Goal: Task Accomplishment & Management: Manage account settings

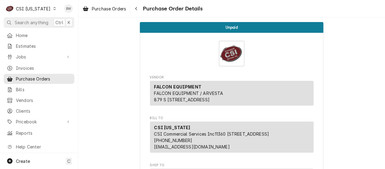
scroll to position [428, 0]
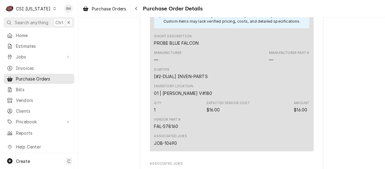
click at [53, 8] on icon "Dynamic Content Wrapper" at bounding box center [54, 8] width 2 height 3
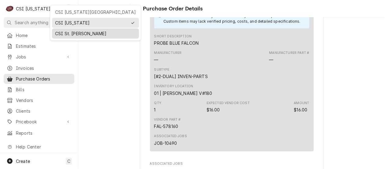
click at [64, 31] on div "CSI St. [PERSON_NAME]" at bounding box center [95, 33] width 81 height 6
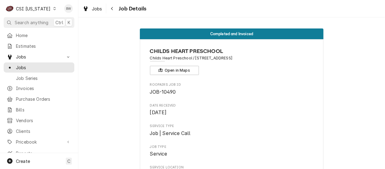
scroll to position [611, 0]
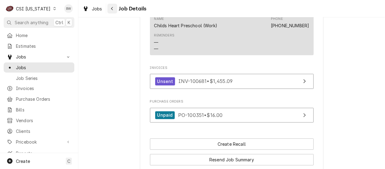
click at [113, 8] on icon "Navigate back" at bounding box center [112, 8] width 3 height 4
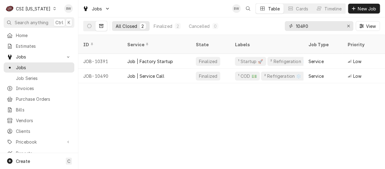
drag, startPoint x: 312, startPoint y: 28, endPoint x: 293, endPoint y: 27, distance: 19.0
click at [293, 27] on div "10490" at bounding box center [319, 26] width 68 height 10
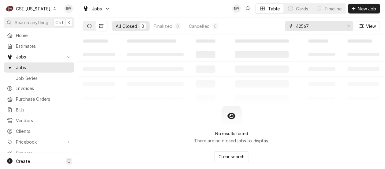
type input "42567"
click at [87, 27] on icon "Dynamic Content Wrapper" at bounding box center [89, 26] width 4 height 4
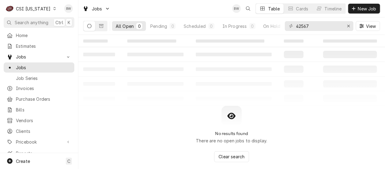
click at [53, 9] on icon "Dynamic Content Wrapper" at bounding box center [54, 8] width 2 height 3
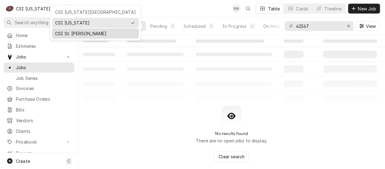
click at [65, 30] on div "CSI St. [PERSON_NAME]" at bounding box center [95, 34] width 84 height 8
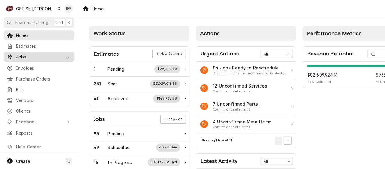
click at [37, 56] on span "Jobs" at bounding box center [39, 57] width 46 height 6
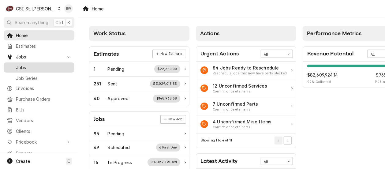
click at [23, 68] on span "Jobs" at bounding box center [43, 67] width 55 height 6
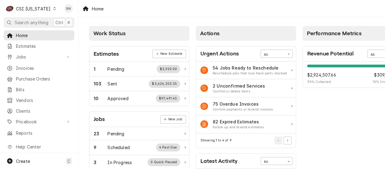
click at [53, 9] on icon "Dynamic Content Wrapper" at bounding box center [54, 8] width 2 height 3
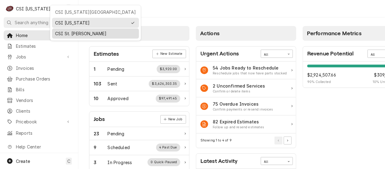
click at [61, 33] on div "CSI St. [PERSON_NAME]" at bounding box center [95, 33] width 81 height 6
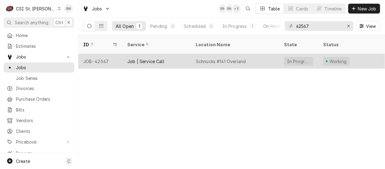
click at [109, 54] on div "JOB-42567" at bounding box center [100, 61] width 44 height 15
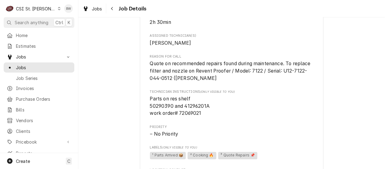
scroll to position [520, 0]
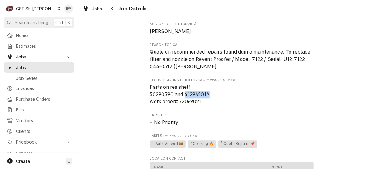
drag, startPoint x: 208, startPoint y: 93, endPoint x: 183, endPoint y: 94, distance: 24.8
click at [183, 94] on span "Parts on res shelf 50290390 and 41296201A work order# 72069021" at bounding box center [232, 94] width 164 height 22
copy span "41296201A"
drag, startPoint x: 171, startPoint y: 93, endPoint x: 147, endPoint y: 94, distance: 23.5
click at [150, 94] on span "Parts on res shelf 50290390 and 41296201A work order# 72069021" at bounding box center [180, 94] width 60 height 20
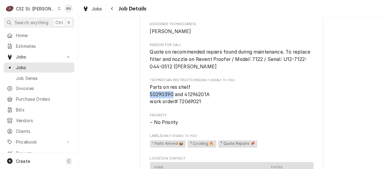
drag, startPoint x: 147, startPoint y: 94, endPoint x: 151, endPoint y: 94, distance: 3.4
copy span "50290390"
click at [161, 95] on span "Parts on res shelf 50290390 and 41296201A work order# 72069021" at bounding box center [180, 94] width 60 height 20
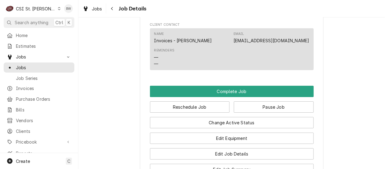
scroll to position [734, 0]
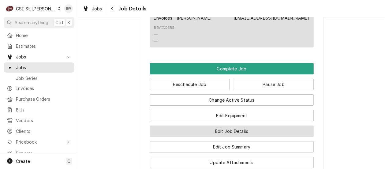
click at [217, 129] on button "Edit Job Details" at bounding box center [232, 130] width 164 height 11
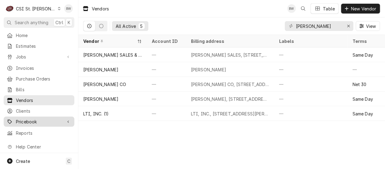
click at [34, 118] on span "Pricebook" at bounding box center [39, 121] width 46 height 6
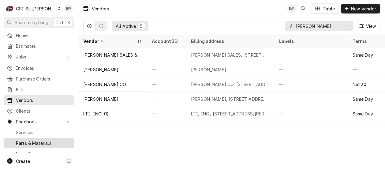
click at [28, 140] on span "Parts & Materials" at bounding box center [43, 143] width 55 height 6
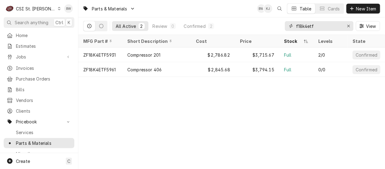
drag, startPoint x: 0, startPoint y: 0, endPoint x: 286, endPoint y: 28, distance: 287.0
click at [286, 28] on div "f18k4etf" at bounding box center [319, 26] width 68 height 10
paste input "41296201A"
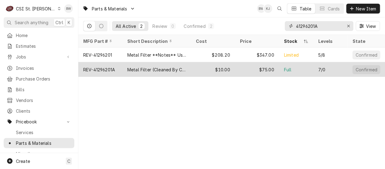
type input "41296201A"
click at [108, 66] on div "REV-41296201A" at bounding box center [99, 69] width 32 height 6
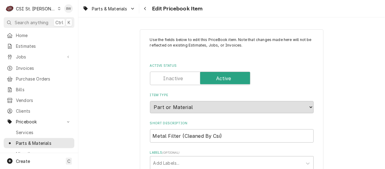
type textarea "x"
click at [236, 12] on div "Parts & Materials Edit Pricebook Item" at bounding box center [231, 8] width 306 height 17
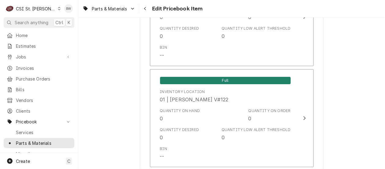
scroll to position [3189, 0]
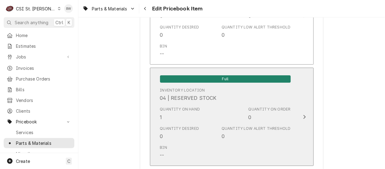
click at [168, 112] on div "Quantity on Hand 1" at bounding box center [180, 113] width 40 height 14
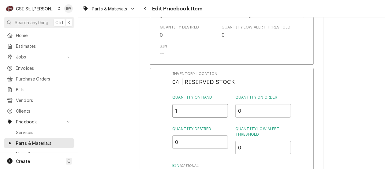
drag, startPoint x: 181, startPoint y: 109, endPoint x: 168, endPoint y: 109, distance: 12.2
click at [168, 109] on div "Inventory Location 04 | RESERVED STOCK Quantity on Hand 1 Quantity on Order 0 Q…" at bounding box center [232, 147] width 164 height 159
type input "0"
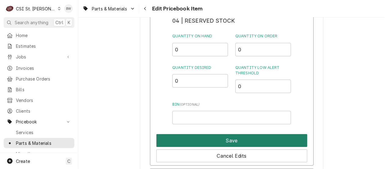
click at [223, 135] on button "Save" at bounding box center [231, 140] width 151 height 13
type textarea "x"
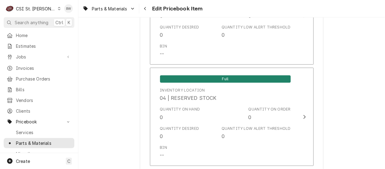
scroll to position [1975, 0]
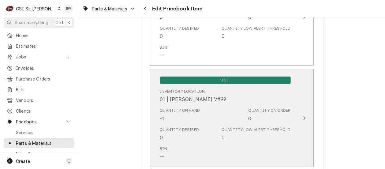
click at [176, 111] on div "Quantity on Hand -1" at bounding box center [180, 115] width 40 height 14
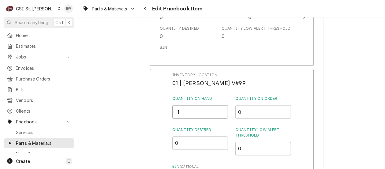
drag, startPoint x: 181, startPoint y: 109, endPoint x: 171, endPoint y: 109, distance: 10.1
click at [171, 109] on div "Inventory Location 01 | RYAN BIETCHERT V#99 Quantity on Hand -1 Quantity on Ord…" at bounding box center [232, 148] width 164 height 159
type input "0"
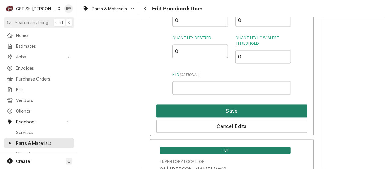
click at [213, 108] on button "Save" at bounding box center [231, 111] width 151 height 13
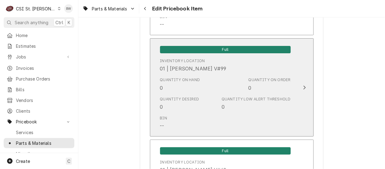
scroll to position [5239, 0]
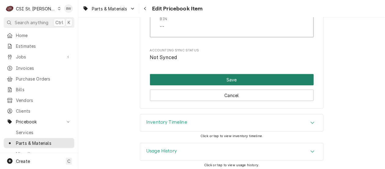
click at [215, 77] on button "Save" at bounding box center [232, 79] width 164 height 11
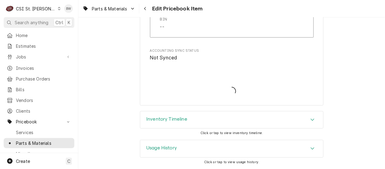
scroll to position [5235, 0]
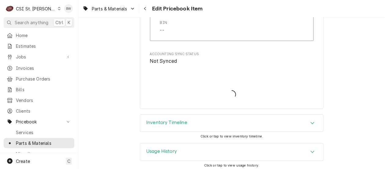
type textarea "x"
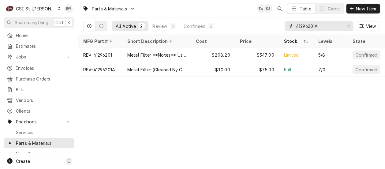
drag, startPoint x: 324, startPoint y: 29, endPoint x: 295, endPoint y: 28, distance: 28.8
click at [295, 28] on div "41296201A" at bounding box center [319, 26] width 68 height 10
paste input "50290390"
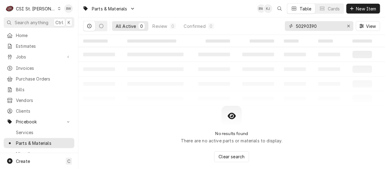
drag, startPoint x: 322, startPoint y: 25, endPoint x: 289, endPoint y: 25, distance: 33.3
click at [289, 25] on div "50290390" at bounding box center [319, 26] width 68 height 10
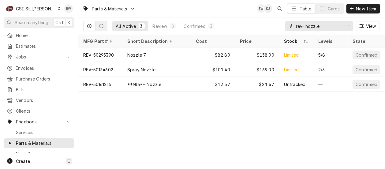
type input "rev- nozzle"
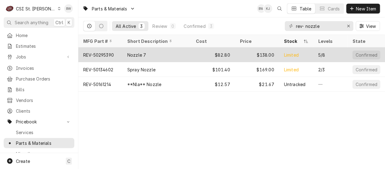
click at [124, 52] on div "Nozzle 7" at bounding box center [156, 54] width 68 height 15
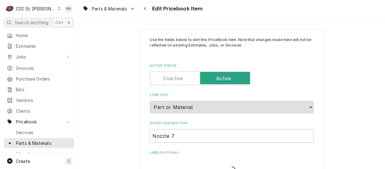
type textarea "x"
click at [234, 11] on div "Parts & Materials Edit Pricebook Item" at bounding box center [231, 8] width 306 height 17
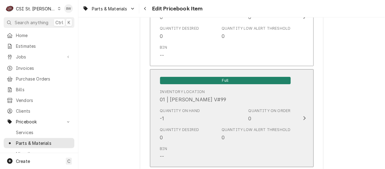
click at [171, 111] on div "Quantity on Hand -1" at bounding box center [180, 115] width 40 height 14
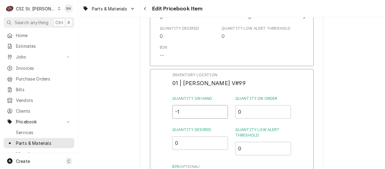
drag, startPoint x: 183, startPoint y: 108, endPoint x: 175, endPoint y: 108, distance: 7.3
click at [175, 108] on input "-1" at bounding box center [200, 111] width 56 height 13
type input "0"
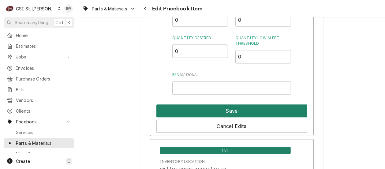
click at [218, 109] on button "Save" at bounding box center [231, 110] width 151 height 13
type textarea "x"
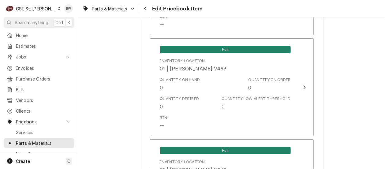
scroll to position [3245, 0]
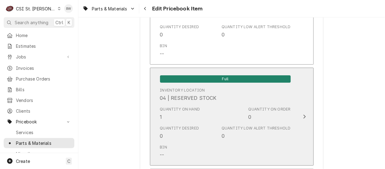
click at [168, 112] on div "Quantity on Hand 1" at bounding box center [180, 113] width 40 height 14
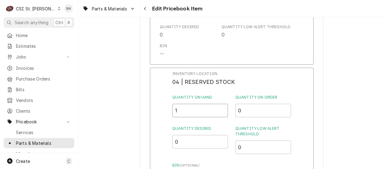
drag, startPoint x: 184, startPoint y: 107, endPoint x: 173, endPoint y: 107, distance: 10.7
click at [173, 107] on input "1" at bounding box center [200, 110] width 56 height 13
type input "0"
click at [171, 110] on div "Inventory Location 04 | RESERVED STOCK Quantity on Hand 0 Quantity on Order 0 Q…" at bounding box center [232, 147] width 164 height 159
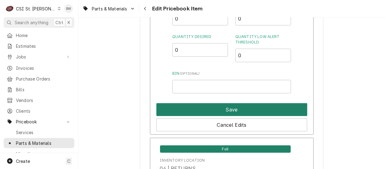
click at [203, 106] on button "Save" at bounding box center [231, 109] width 151 height 13
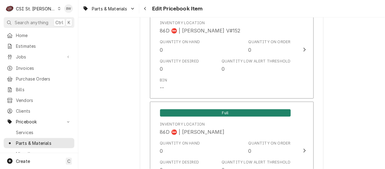
scroll to position [5295, 0]
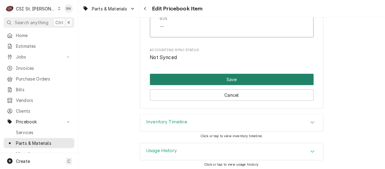
click at [215, 76] on button "Save" at bounding box center [232, 79] width 164 height 11
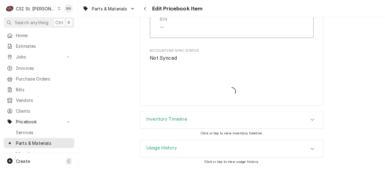
scroll to position [5291, 0]
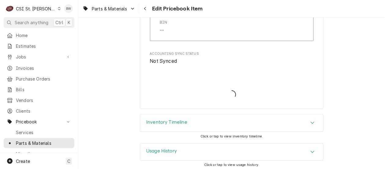
type textarea "x"
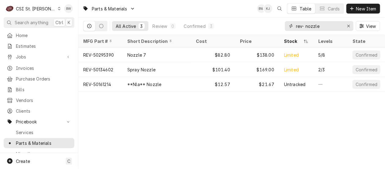
drag, startPoint x: 323, startPoint y: 28, endPoint x: 280, endPoint y: 26, distance: 43.4
click at [280, 26] on div "All Active 3 Review 0 Confirmed 3 rev- nozzle View" at bounding box center [231, 25] width 297 height 17
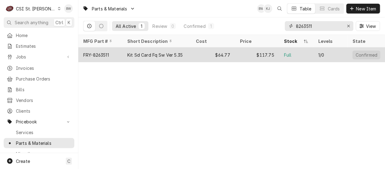
type input "8263511"
click at [114, 54] on div "FRY-8263511" at bounding box center [100, 54] width 44 height 15
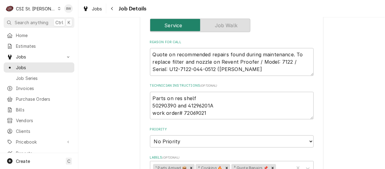
scroll to position [122, 0]
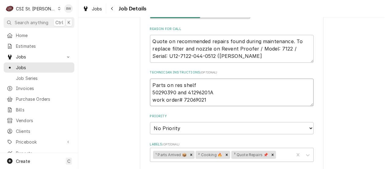
click at [165, 93] on textarea "Parts on res shelf 50290390 and 41296201A work order# 72069021" at bounding box center [232, 93] width 164 height 28
type textarea "x"
type textarea "Parts on res shelf 5029390 and 41296201A work order# 72069021"
type textarea "x"
type textarea "Parts on res shelf 50295390 and 41296201A work order# 72069021"
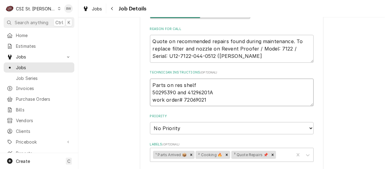
type textarea "x"
type textarea "Parts on res shelf 50295390 and 41296201A work order# 72069021"
click at [203, 107] on div "Use the fields below to edit this job's details: Roopairs Job ID JOB-42567 Serv…" at bounding box center [232, 147] width 164 height 413
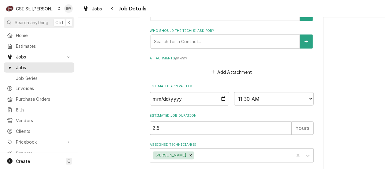
scroll to position [344, 0]
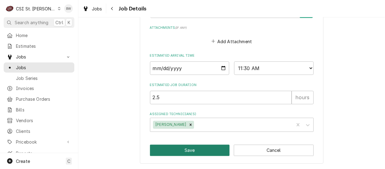
click at [183, 149] on button "Save" at bounding box center [190, 150] width 80 height 11
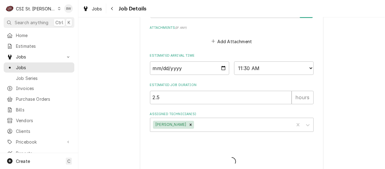
type textarea "x"
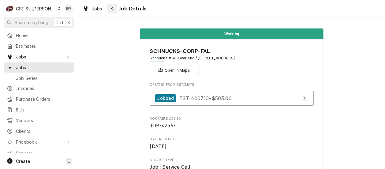
click at [113, 10] on div "Navigate back" at bounding box center [112, 9] width 6 height 6
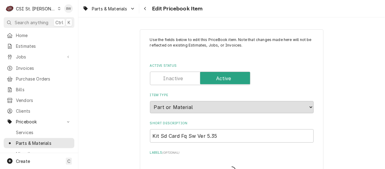
type textarea "x"
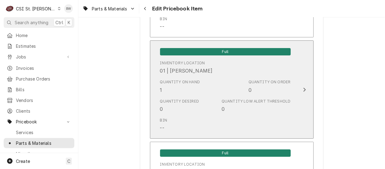
scroll to position [764, 0]
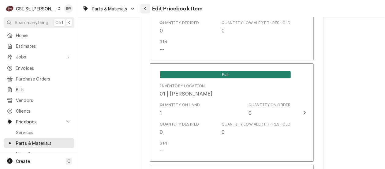
click at [147, 9] on div "Navigate back" at bounding box center [145, 9] width 6 height 6
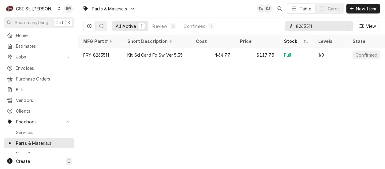
drag, startPoint x: 323, startPoint y: 29, endPoint x: 276, endPoint y: 20, distance: 47.3
click at [276, 20] on div "All Active 1 Review 0 Confirmed 1 8263511 View" at bounding box center [231, 25] width 297 height 17
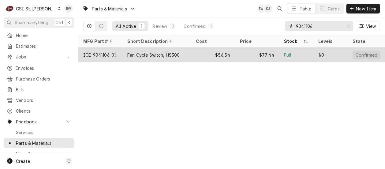
type input "9041106"
click at [105, 52] on div "ICE-9041106-01" at bounding box center [99, 55] width 32 height 6
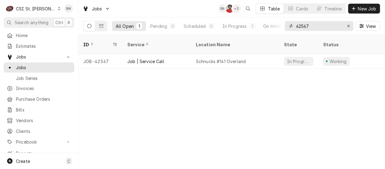
drag, startPoint x: 314, startPoint y: 28, endPoint x: 289, endPoint y: 26, distance: 25.1
click at [290, 27] on div "42567" at bounding box center [319, 26] width 68 height 10
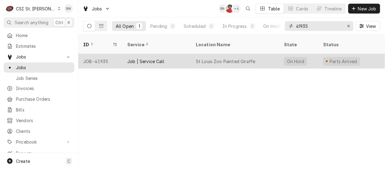
type input "41935"
click at [110, 54] on div "JOB-41935" at bounding box center [100, 61] width 44 height 15
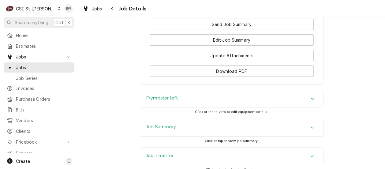
scroll to position [917, 0]
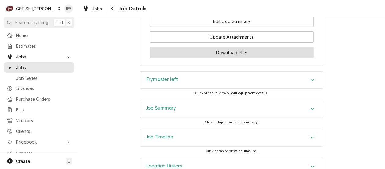
click at [207, 58] on button "Download PDF" at bounding box center [232, 52] width 164 height 11
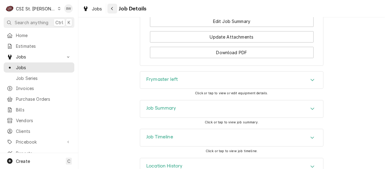
click at [116, 10] on button "Navigate back" at bounding box center [112, 9] width 10 height 10
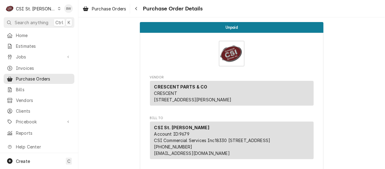
scroll to position [899, 0]
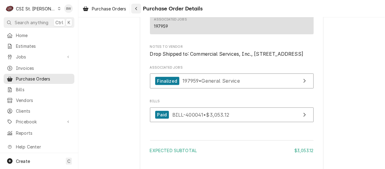
click at [135, 8] on div "Navigate back" at bounding box center [136, 9] width 6 height 6
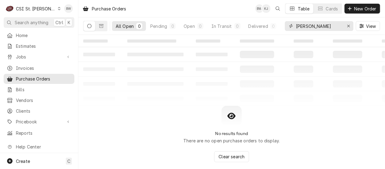
drag, startPoint x: 316, startPoint y: 28, endPoint x: 290, endPoint y: 26, distance: 25.2
click at [290, 26] on div "[PERSON_NAME]" at bounding box center [319, 26] width 68 height 10
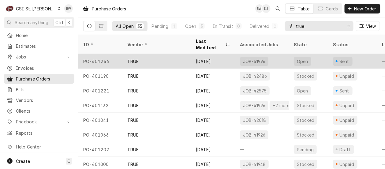
type input "true"
click at [106, 54] on div "PO-401246" at bounding box center [100, 61] width 44 height 15
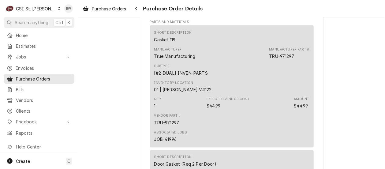
scroll to position [367, 0]
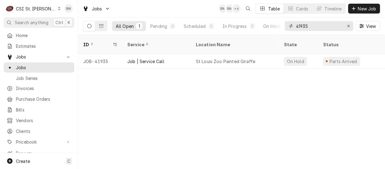
drag, startPoint x: 318, startPoint y: 27, endPoint x: 300, endPoint y: 28, distance: 17.5
click at [300, 28] on input "41935" at bounding box center [319, 26] width 46 height 10
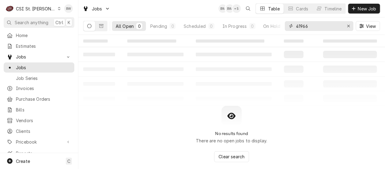
click at [303, 26] on input "41966" at bounding box center [319, 26] width 46 height 10
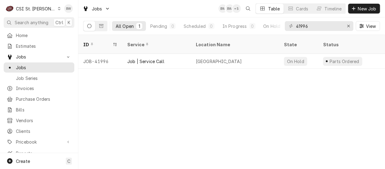
click at [181, 6] on div "Jobs BW BW + 5 Table Cards Timeline New Job" at bounding box center [231, 8] width 306 height 17
drag, startPoint x: 317, startPoint y: 28, endPoint x: 284, endPoint y: 25, distance: 32.6
click at [284, 25] on div "All Open 1 Pending 0 Scheduled 0 In Progress 0 On Hold 1 Completed 0 41996 View" at bounding box center [231, 25] width 297 height 17
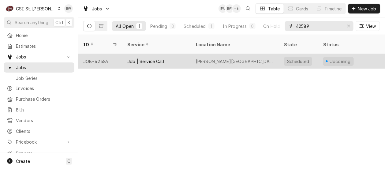
type input "42589"
click at [107, 54] on div "JOB-42589" at bounding box center [100, 61] width 44 height 15
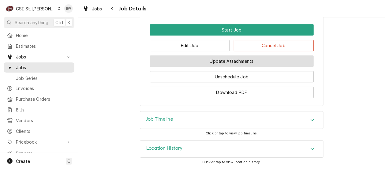
scroll to position [652, 0]
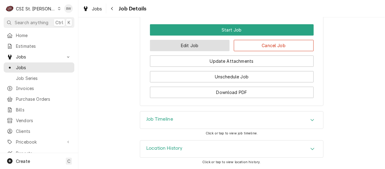
click at [185, 46] on button "Edit Job" at bounding box center [190, 45] width 80 height 11
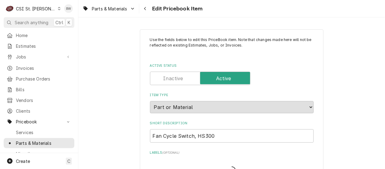
click at [220, 13] on div "Parts & Materials Edit Pricebook Item" at bounding box center [231, 8] width 306 height 17
type textarea "x"
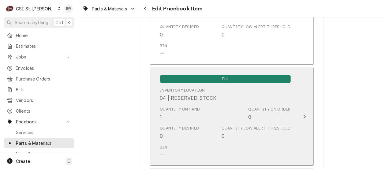
click at [171, 111] on div "Quantity on Hand 1" at bounding box center [180, 113] width 40 height 14
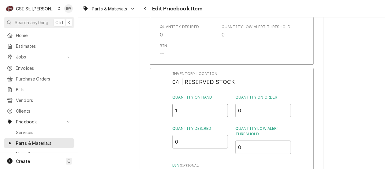
drag, startPoint x: 182, startPoint y: 109, endPoint x: 170, endPoint y: 107, distance: 11.7
click at [170, 107] on div "Inventory Location 04 | RESERVED STOCK Quantity on Hand 1 Quantity on Order 0 Q…" at bounding box center [232, 147] width 164 height 159
type input "0"
click at [206, 115] on div "Inventory Location 04 | RESERVED STOCK Quantity on Hand 0 Quantity on Order 0 Q…" at bounding box center [231, 128] width 118 height 114
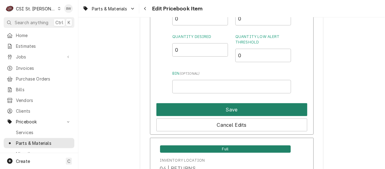
click at [216, 106] on button "Save" at bounding box center [231, 109] width 151 height 13
type textarea "x"
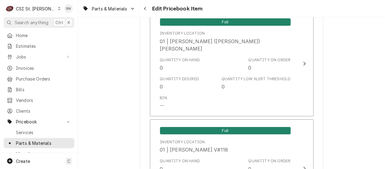
scroll to position [1747, 0]
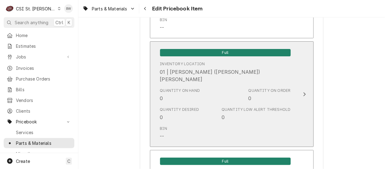
click at [186, 90] on div "Quantity on Hand 0" at bounding box center [180, 95] width 40 height 14
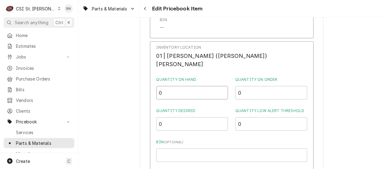
drag, startPoint x: 182, startPoint y: 85, endPoint x: 165, endPoint y: 85, distance: 16.2
click at [165, 85] on div "Inventory Location 01 | MICHAEL (BRAD) COPE Quantity on Hand 0 Quantity on Orde…" at bounding box center [232, 122] width 164 height 162
type input "1"
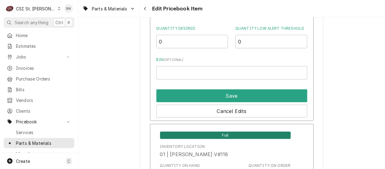
scroll to position [1839, 0]
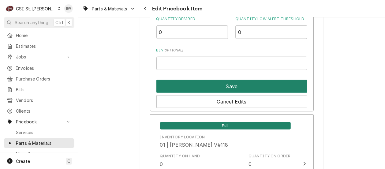
click at [201, 80] on button "Save" at bounding box center [231, 86] width 151 height 13
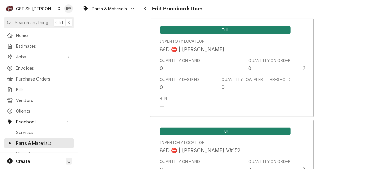
scroll to position [5295, 0]
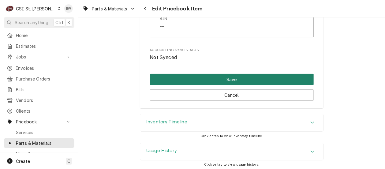
click at [199, 79] on button "Save" at bounding box center [232, 79] width 164 height 11
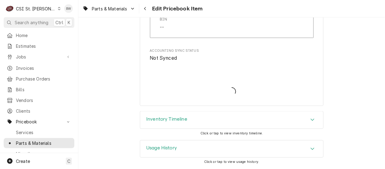
scroll to position [5291, 0]
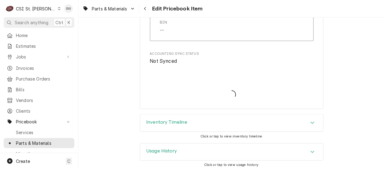
type textarea "x"
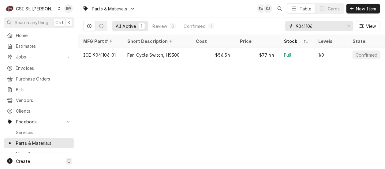
drag, startPoint x: 310, startPoint y: 23, endPoint x: 291, endPoint y: 25, distance: 18.7
click at [291, 25] on div "9041106" at bounding box center [319, 26] width 68 height 10
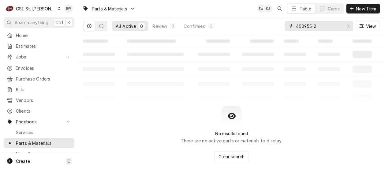
drag, startPoint x: 320, startPoint y: 28, endPoint x: 292, endPoint y: 27, distance: 28.7
click at [292, 27] on div "400955-2" at bounding box center [319, 26] width 68 height 10
paste input "2106541260"
drag, startPoint x: 327, startPoint y: 26, endPoint x: 285, endPoint y: 27, distance: 42.5
click at [285, 27] on div "2106541260" at bounding box center [319, 26] width 68 height 10
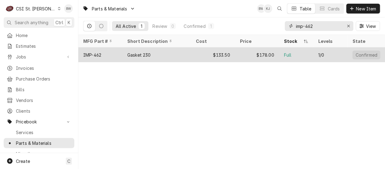
type input "imp-462"
click at [102, 50] on div "IMP-462" at bounding box center [100, 54] width 44 height 15
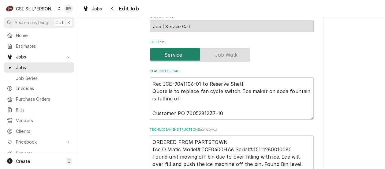
scroll to position [214, 0]
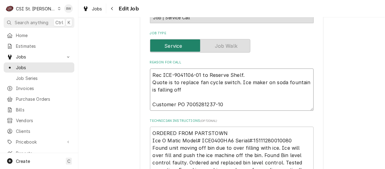
click at [150, 73] on textarea "Rec ICE-9041106-01 to Reserve Shelf. Quote is to replace fan cycle switch. Ice …" at bounding box center [232, 89] width 164 height 42
type textarea "x"
type textarea "PRec ICE-9041106-01 to Reserve Shelf. Quote is to replace fan cycle switch. Ice…"
type textarea "x"
type textarea "PaRec ICE-9041106-01 to Reserve Shelf. Quote is to replace fan cycle switch. Ic…"
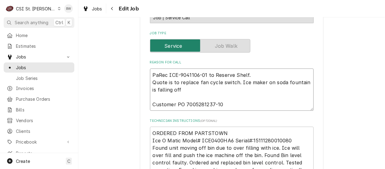
type textarea "x"
type textarea "ParRec ICE-9041106-01 to Reserve Shelf. Quote is to replace fan cycle switch. I…"
type textarea "x"
type textarea "Part Rec ICE-9041106-01 to Reserve Shelf. Quote is to replace fan cycle switch.…"
type textarea "x"
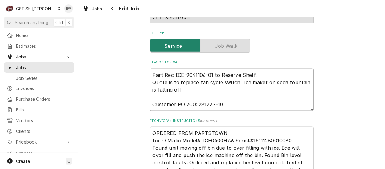
type textarea "Part mRec ICE-9041106-01 to Reserve Shelf. Quote is to replace fan cycle switch…"
type textarea "x"
type textarea "Part moRec ICE-9041106-01 to Reserve Shelf. Quote is to replace fan cycle switc…"
type textarea "x"
type textarea "Part movRec ICE-9041106-01 to Reserve Shelf. Quote is to replace fan cycle swit…"
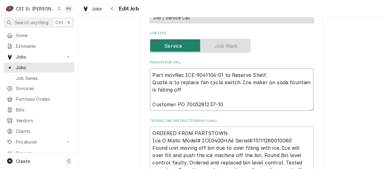
type textarea "x"
type textarea "Part moveRec ICE-9041106-01 to Reserve Shelf. Quote is to replace fan cycle swi…"
type textarea "x"
type textarea "Part movedRec ICE-9041106-01 to Reserve Shelf. Quote is to replace fan cycle sw…"
type textarea "x"
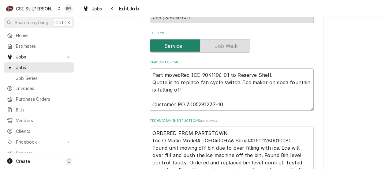
type textarea "Part moved Rec ICE-9041106-01 to Reserve Shelf. Quote is to replace fan cycle s…"
type textarea "x"
type textarea "Part moved tRec ICE-9041106-01 to Reserve Shelf. Quote is to replace fan cycle …"
type textarea "x"
type textarea "Part moved toRec ICE-9041106-01 to Reserve Shelf. Quote is to replace fan cycle…"
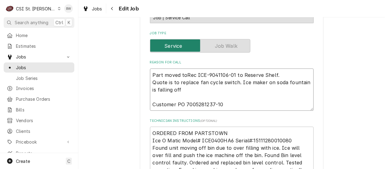
type textarea "x"
type textarea "Part moved to BRec ICE-9041106-01 to Reserve Shelf. Quote is to replace fan cyc…"
type textarea "x"
type textarea "Part moved to BrRec ICE-9041106-01 to Reserve Shelf. Quote is to replace fan cy…"
type textarea "x"
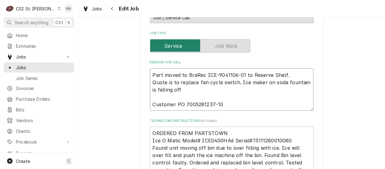
type textarea "Part moved to BradRec ICE-9041106-01 to Reserve Shelf. Quote is to replace fan …"
type textarea "x"
type textarea "Part moved to Brad Rec ICE-9041106-01 to Reserve Shelf. Quote is to replace fan…"
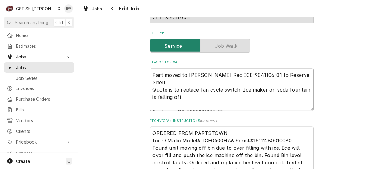
type textarea "x"
type textarea "Part moved to Brad CRec ICE-9041106-01 to Reserve Shelf. Quote is to replace fa…"
type textarea "x"
type textarea "Part moved to Brad CCRec ICE-9041106-01 to Reserve Shelf. Quote is to replace f…"
type textarea "x"
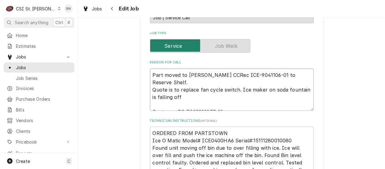
type textarea "Part moved to Brad CRec ICE-9041106-01 to Reserve Shelf. Quote is to replace fa…"
type textarea "x"
type textarea "Part moved to Brad C Rec ICE-9041106-01 to Reserve Shelf. Quote is to replace f…"
type textarea "x"
type textarea "Part moved to Brad CRec ICE-9041106-01 to Reserve Shelf. Quote is to replace fa…"
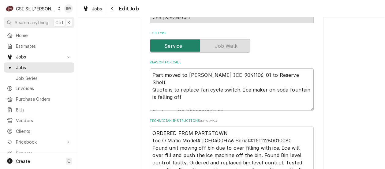
type textarea "x"
type textarea "Part moved to Brad C, Rec ICE-9041106-01 to Reserve Shelf. Quote is to replace …"
type textarea "x"
type textarea "Part moved to Brad C, oRec ICE-9041106-01 to Reserve Shelf. Quote is to replace…"
type textarea "x"
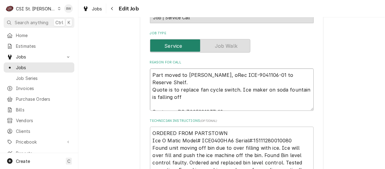
type textarea "Part moved to Brad C, onRec ICE-9041106-01 to Reserve Shelf. Quote is to replac…"
type textarea "x"
type textarea "Part moved to Brad C, on Rec ICE-9041106-01 to Reserve Shelf. Quote is to repla…"
type textarea "x"
type textarea "Part moved to Brad C, on hRec ICE-9041106-01 to Reserve Shelf. Quote is to repl…"
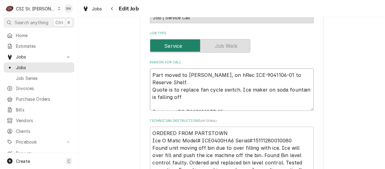
type textarea "x"
type textarea "Part moved to Brad C, on hisRec ICE-9041106-01 to Reserve Shelf. Quote is to re…"
type textarea "x"
type textarea "Part moved to Brad C, on his Rec ICE-9041106-01 to Reserve Shelf. Quote is to r…"
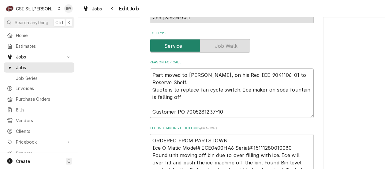
type textarea "x"
type textarea "Part moved to Brad C, on his sRec ICE-9041106-01 to Reserve Shelf. Quote is to …"
type textarea "x"
type textarea "Part moved to Brad C, on his shRec ICE-9041106-01 to Reserve Shelf. Quote is to…"
type textarea "x"
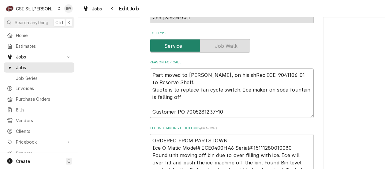
type textarea "Part moved to Brad C, on his sheRec ICE-9041106-01 to Reserve Shelf. Quote is t…"
type textarea "x"
type textarea "Part moved to Brad C, on his shelRec ICE-9041106-01 to Reserve Shelf. Quote is …"
type textarea "x"
type textarea "Part moved to Brad C, on his shelfRec ICE-9041106-01 to Reserve Shelf. Quote is…"
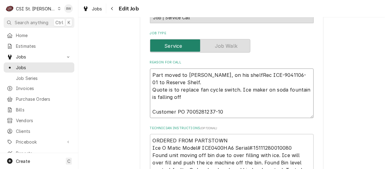
type textarea "x"
type textarea "Part moved to Brad C, on his shelf Rec ICE-9041106-01 to Reserve Shelf. Quote i…"
type textarea "x"
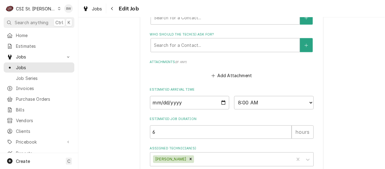
scroll to position [521, 0]
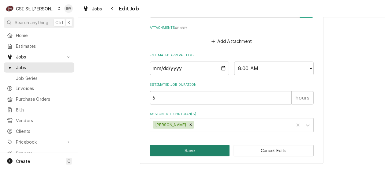
type textarea "Part moved to Brad C, on his shelf Rec ICE-9041106-01 to Reserve Shelf. Quote i…"
click at [162, 146] on button "Save" at bounding box center [190, 150] width 80 height 11
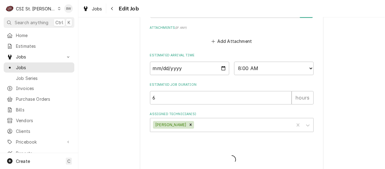
scroll to position [531, 0]
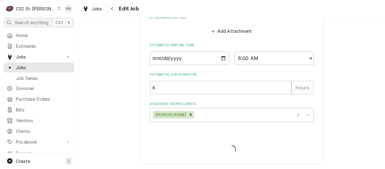
type textarea "x"
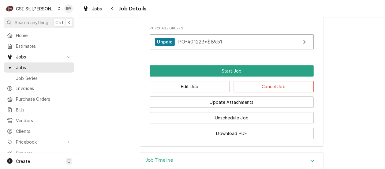
scroll to position [660, 0]
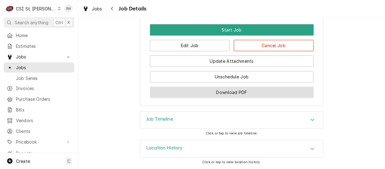
click at [203, 93] on button "Download PDF" at bounding box center [232, 92] width 164 height 11
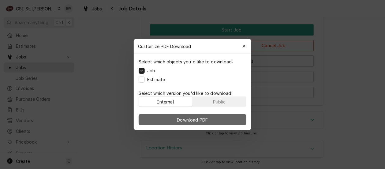
click at [180, 118] on span "Download PDF" at bounding box center [192, 119] width 33 height 6
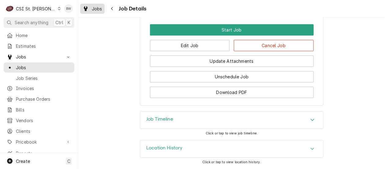
click at [96, 7] on span "Jobs" at bounding box center [97, 9] width 10 height 6
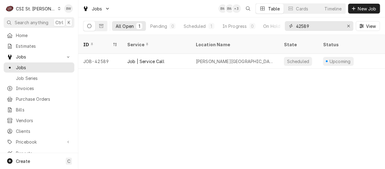
drag, startPoint x: 320, startPoint y: 27, endPoint x: 291, endPoint y: 26, distance: 29.1
click at [291, 26] on div "42589" at bounding box center [319, 26] width 68 height 10
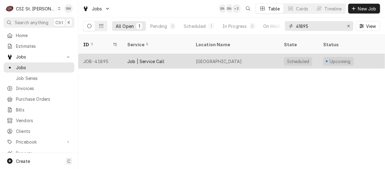
type input "41895"
click at [106, 54] on div "JOB-41895" at bounding box center [100, 61] width 44 height 15
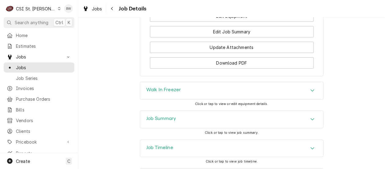
scroll to position [760, 0]
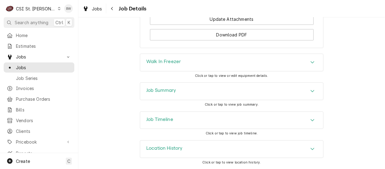
click at [155, 94] on div "Job Summary" at bounding box center [161, 90] width 30 height 7
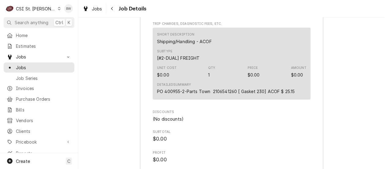
scroll to position [1418, 0]
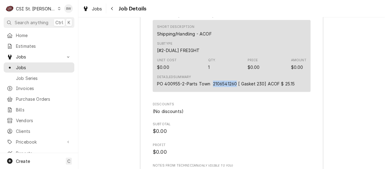
drag, startPoint x: 234, startPoint y: 92, endPoint x: 210, endPoint y: 92, distance: 24.5
click at [210, 87] on div "PO 400955-2-Parts Town 2106541260 [ Gasket 230] ACOF $ 25.15" at bounding box center [226, 83] width 138 height 6
copy div "2106541260"
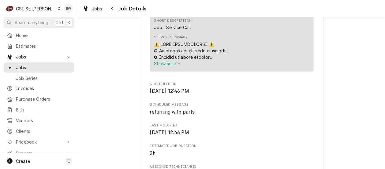
scroll to position [226, 0]
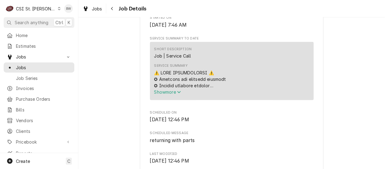
click at [167, 94] on span "Show more" at bounding box center [167, 91] width 27 height 5
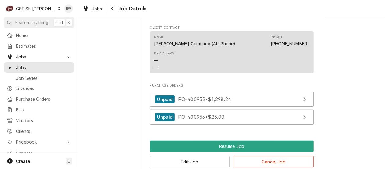
scroll to position [929, 0]
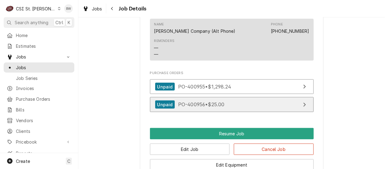
click at [188, 107] on span "PO-400956 • $25.00" at bounding box center [201, 104] width 46 height 6
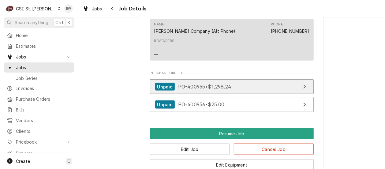
click at [186, 90] on span "PO-400955 • $1,298.24" at bounding box center [204, 86] width 53 height 6
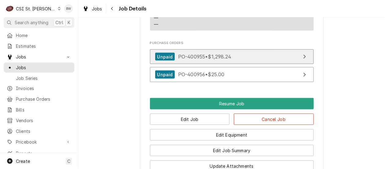
scroll to position [960, 0]
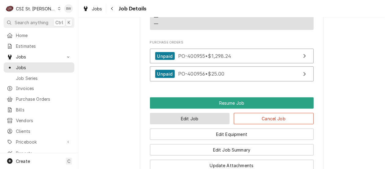
click at [169, 124] on button "Edit Job" at bounding box center [190, 118] width 80 height 11
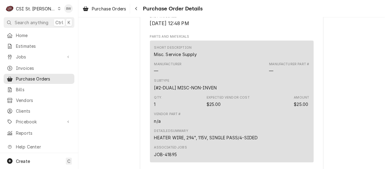
scroll to position [428, 0]
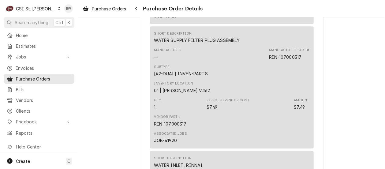
scroll to position [642, 0]
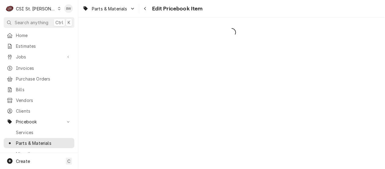
click at [229, 12] on div "Parts & Materials Edit Pricebook Item" at bounding box center [231, 8] width 306 height 17
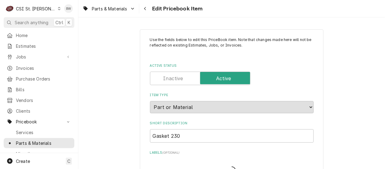
type textarea "x"
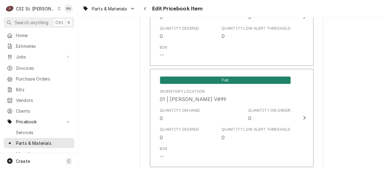
scroll to position [2182, 0]
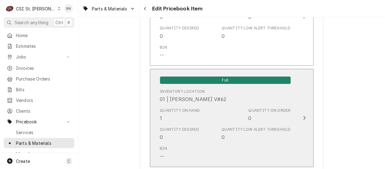
click at [174, 111] on div "Quantity on Hand 1" at bounding box center [180, 115] width 40 height 14
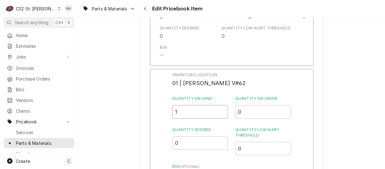
drag, startPoint x: 179, startPoint y: 109, endPoint x: 168, endPoint y: 108, distance: 10.8
click at [168, 108] on div "Inventory Location 01 | [PERSON_NAME] V#62 Quantity on Hand 1 Quantity on Order…" at bounding box center [232, 148] width 164 height 159
type input "0"
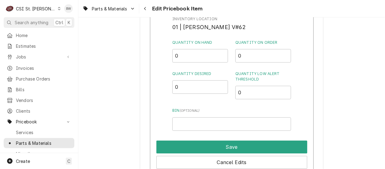
scroll to position [2243, 0]
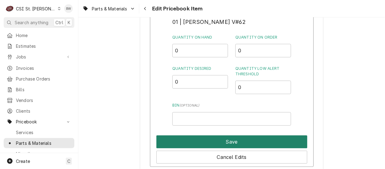
click at [209, 135] on button "Save" at bounding box center [231, 141] width 151 height 13
type textarea "x"
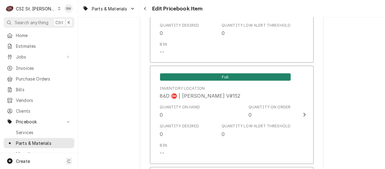
scroll to position [1473, 0]
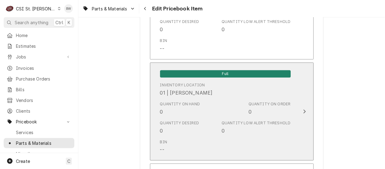
click at [170, 109] on div "Quantity on Hand 0" at bounding box center [180, 108] width 40 height 14
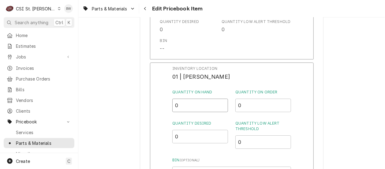
drag, startPoint x: 176, startPoint y: 107, endPoint x: 171, endPoint y: 107, distance: 4.6
click at [171, 107] on div "Inventory Location 01 | [PERSON_NAME] Quantity on Hand 0 Quantity on Order 0 Qu…" at bounding box center [232, 141] width 164 height 159
drag, startPoint x: 181, startPoint y: 107, endPoint x: 166, endPoint y: 106, distance: 14.4
click at [166, 106] on div "Inventory Location 01 | [PERSON_NAME] Quantity on Hand 0 Quantity on Order 0 Qu…" at bounding box center [232, 141] width 164 height 159
type input "1"
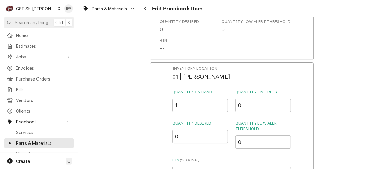
scroll to position [1534, 0]
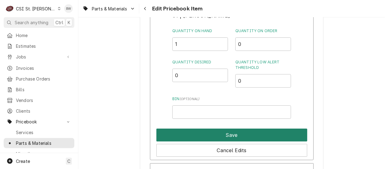
click at [211, 131] on button "Save" at bounding box center [231, 134] width 151 height 13
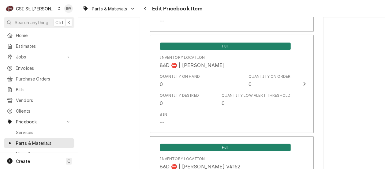
scroll to position [5345, 0]
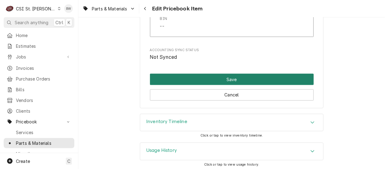
click at [229, 78] on button "Save" at bounding box center [232, 79] width 164 height 11
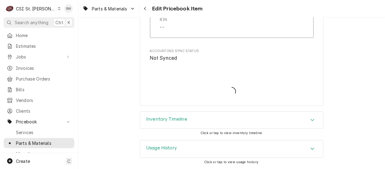
scroll to position [5342, 0]
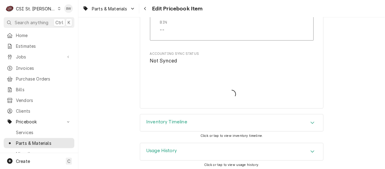
type textarea "x"
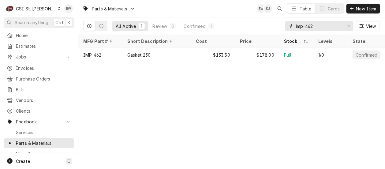
drag, startPoint x: 330, startPoint y: 26, endPoint x: 291, endPoint y: 27, distance: 39.8
click at [291, 27] on div "imp-462" at bounding box center [319, 26] width 68 height 10
paste input "TRU-830221"
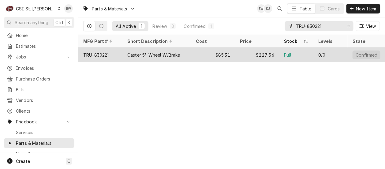
type input "TRU-830221"
click at [109, 52] on div "TRU-830221" at bounding box center [96, 55] width 26 height 6
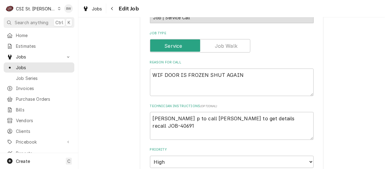
scroll to position [245, 0]
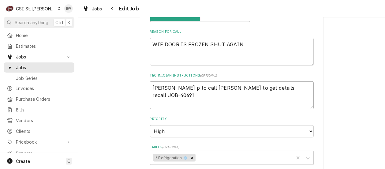
type textarea "x"
type textarea "[PERSON_NAME] p to call [PERSON_NAME] to get details recall JOB-40691"
type textarea "x"
type textarea "h [PERSON_NAME] p to call drew to get details recall JOB-40691"
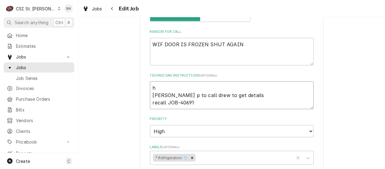
type textarea "x"
type textarea "[PERSON_NAME] p to call drew to get details recall JOB-40691"
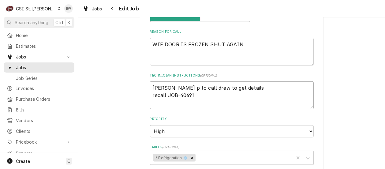
type textarea "x"
type textarea "heat [PERSON_NAME] p to call drew to get details recall JOB-40691"
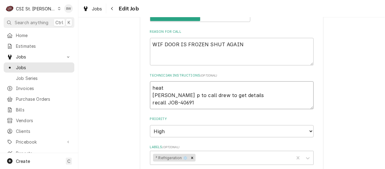
type textarea "x"
type textarea "heate [PERSON_NAME] p to call drew to get details recall JOB-40691"
type textarea "x"
type textarea "heater [PERSON_NAME] p to call drew to get details recall JOB-40691"
type textarea "x"
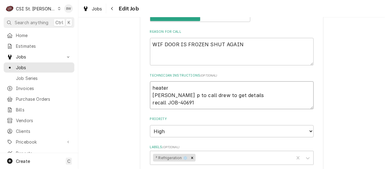
type textarea "heater [PERSON_NAME] p to call drew to get details recall JOB-40691"
type textarea "x"
type textarea "heater wi [PERSON_NAME] p to call drew to get details recall JOB-40691"
type textarea "x"
type textarea "heater wir [PERSON_NAME] p to call drew to get details recall JOB-40691"
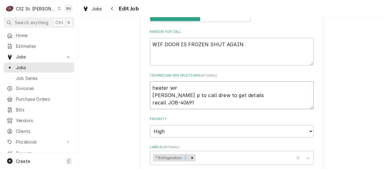
type textarea "x"
type textarea "heater wire [PERSON_NAME] p to call drew to get details recall JOB-40691"
type textarea "x"
type textarea "heater wire a [PERSON_NAME] p to call drew to get details recall JOB-40691"
type textarea "x"
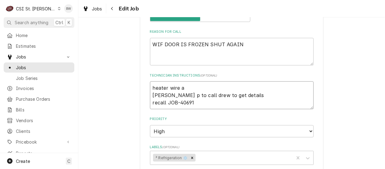
type textarea "heater wire an [PERSON_NAME] p to call drew to get details recall JOB-40691"
type textarea "x"
type textarea "heater wire and [PERSON_NAME] p to call drew to get details recall [PERSON_NAME…"
type textarea "x"
type textarea "heater wire and [PERSON_NAME] p to call drew to get details recall [PERSON_NAME…"
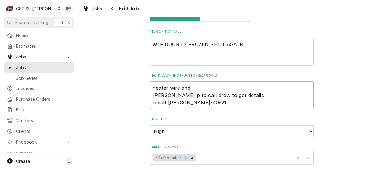
type textarea "x"
type textarea "heater wire and I [PERSON_NAME] p to call drew to get details recall JOB-40691"
type textarea "x"
type textarea "heater wire and IMP [PERSON_NAME] p to call drew to get details recall JOB-40691"
type textarea "x"
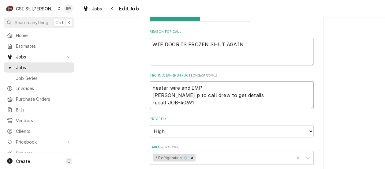
type textarea "heater wire and IMP4 [PERSON_NAME] p to call drew to get details recall JOB-406…"
type textarea "x"
type textarea "heater wire and IMP49 [PERSON_NAME] p to call drew to get details recall JOB-40…"
type textarea "x"
type textarea "heater wire and IMP492 [PERSON_NAME] p to call drew to get details recall JOB-4…"
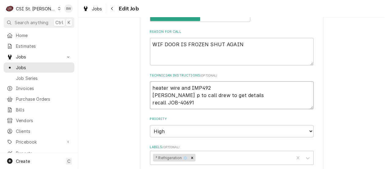
type textarea "x"
type textarea "heater wire and IMP492 [PERSON_NAME] p to call drew to get details recall JOB-4…"
type textarea "x"
type textarea "heater wire and IMP492 [PERSON_NAME] p to call drew to get details recall JOB-4…"
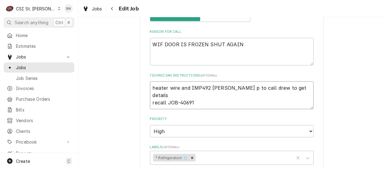
type textarea "x"
type textarea "heater wire and IMP492 ga [PERSON_NAME] p to call drew to get details recall JO…"
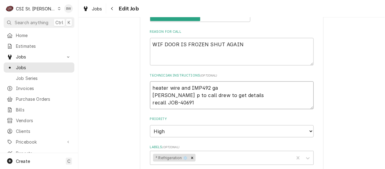
type textarea "x"
type textarea "heater wire and IMP492 [PERSON_NAME] p to call drew to get details recall JOB-4…"
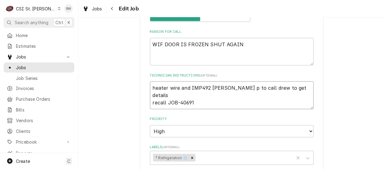
type textarea "x"
type textarea "heater wire and IMP492 [PERSON_NAME] p to call drew to get details recall JOB-4…"
type textarea "x"
type textarea "heater wire and IMP492 [PERSON_NAME] p to call drew to get details recall JOB-4…"
type textarea "x"
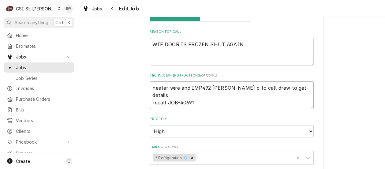
type textarea "heater wire and IMP492 gasket m [PERSON_NAME] p to call drew to get details rec…"
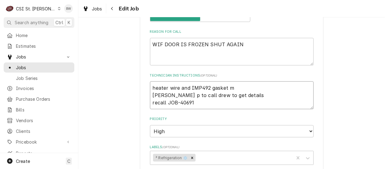
type textarea "x"
type textarea "heater wire and IMP492 gasket mo [PERSON_NAME] p to call drew to get details re…"
type textarea "x"
type textarea "heater wire and IMP492 gasket mov [PERSON_NAME] p to call drew to get details r…"
type textarea "x"
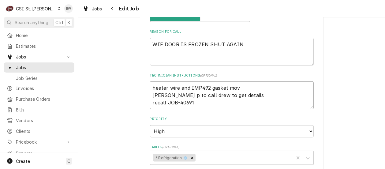
type textarea "heater wire and IMP492 gasket move [PERSON_NAME] p to call drew to get details …"
type textarea "x"
type textarea "heater wire and IMP492 [PERSON_NAME] moved [PERSON_NAME] p to call drew to get …"
type textarea "x"
type textarea "heater wire and IMP492 gasket moved ryan p to call drew to get details recall J…"
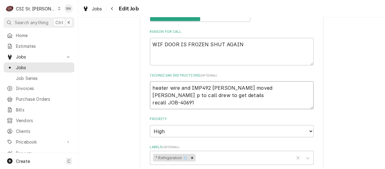
type textarea "x"
type textarea "heater wire and IMP492 gasket moved t ryan p to call drew to get details recall…"
type textarea "x"
type textarea "heater wire and IMP492 gasket moved to ryan p to call drew to get details recal…"
type textarea "x"
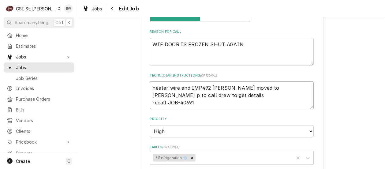
type textarea "heater wire and IMP492 gasket moved to ryan p to call drew to get details recal…"
type textarea "x"
type textarea "heater wire and IMP492 gasket moved to K ryan p to call drew to get details rec…"
type textarea "x"
type textarea "heater wire and IMP492 gasket moved to Ke ryan p to call drew to get details re…"
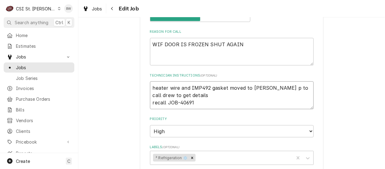
type textarea "x"
type textarea "heater wire and IMP492 gasket moved to Kev ryan p to call drew to get details r…"
type textarea "x"
type textarea "heater wire and IMP492 gasket moved to Kevi ryan p to call drew to get details …"
type textarea "x"
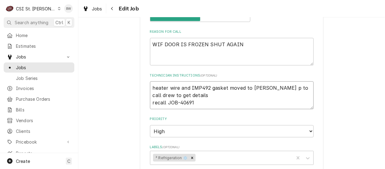
type textarea "heater wire and IMP492 gasket moved to Kevin ryan p to call drew to get details…"
type textarea "x"
type textarea "heater wire and IMP492 gasket moved to Kevin J ryan p to call drew to get detai…"
type textarea "x"
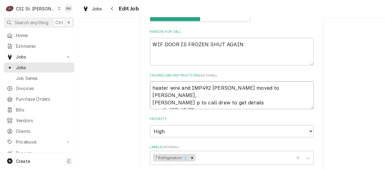
type textarea "heater wire and IMP492 gasket moved to Kevin J, ryan p to call drew to get deta…"
type textarea "x"
type textarea "heater wire and IMP492 gasket moved to Kevin J, o ryan p to call drew to get de…"
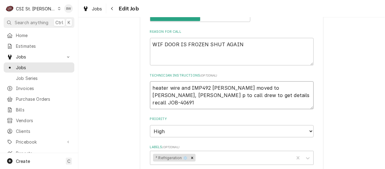
type textarea "x"
type textarea "heater wire and IMP492 gasket moved to Kevin J, on ryan p to call drew to get d…"
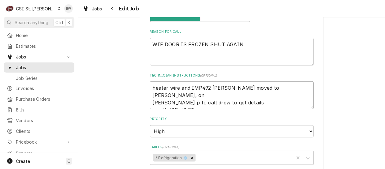
type textarea "x"
type textarea "heater wire and IMP492 gasket moved to Kevin J, on ryan p to call drew to get d…"
type textarea "x"
type textarea "heater wire and IMP492 gasket moved to Kevin J, on hi ryan p to call drew to ge…"
type textarea "x"
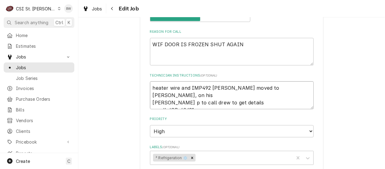
type textarea "heater wire and IMP492 gasket moved to Kevin J, on his ryan p to call drew to g…"
type textarea "x"
type textarea "heater wire and IMP492 gasket moved to Kevin J, on his sh ryan p to call drew t…"
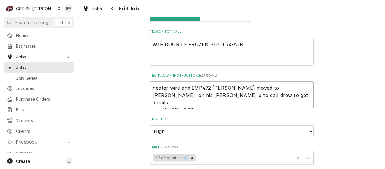
type textarea "x"
type textarea "heater wire and IMP492 gasket moved to Kevin J, on his she ryan p to call drew …"
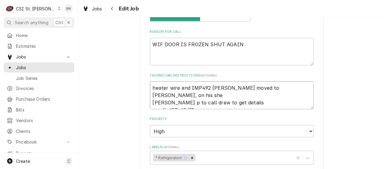
type textarea "x"
type textarea "heater wire and IMP492 gasket moved to Kevin J, on his shel ryan p to call drew…"
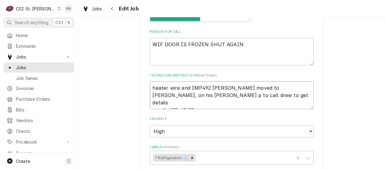
type textarea "x"
type textarea "heater wire and IMP492 gasket moved to Kevin J, on his shelf ryan p to call dre…"
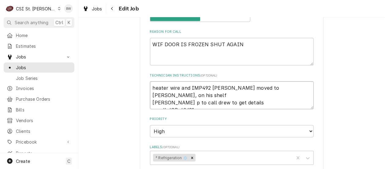
type textarea "x"
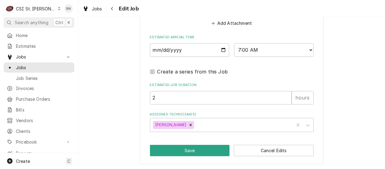
scroll to position [534, 0]
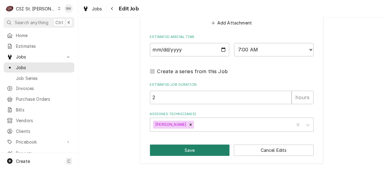
type textarea "heater wire and IMP492 gasket moved to Kevin J, on his shelf ryan p to call dre…"
click at [188, 148] on button "Save" at bounding box center [190, 149] width 80 height 11
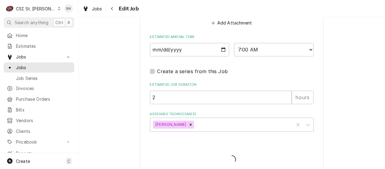
type textarea "x"
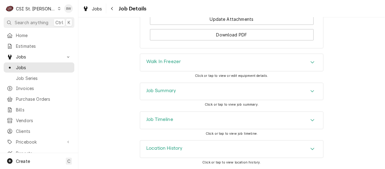
scroll to position [675, 0]
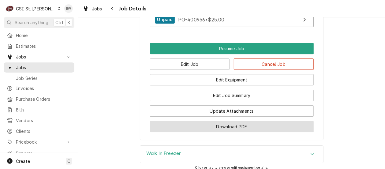
click at [199, 126] on button "Download PDF" at bounding box center [232, 126] width 164 height 11
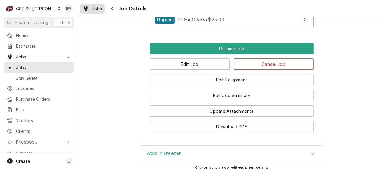
click at [99, 6] on span "Jobs" at bounding box center [97, 9] width 10 height 6
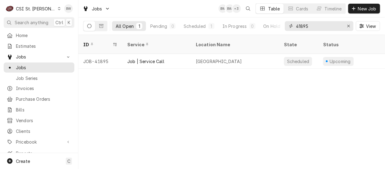
drag, startPoint x: 314, startPoint y: 24, endPoint x: 285, endPoint y: 25, distance: 29.1
click at [285, 25] on div "41895" at bounding box center [319, 26] width 68 height 10
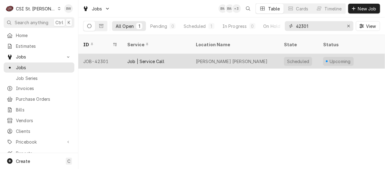
type input "42301"
click at [102, 54] on div "JOB-42301" at bounding box center [100, 61] width 44 height 15
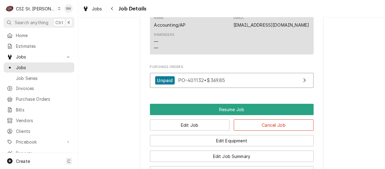
scroll to position [764, 0]
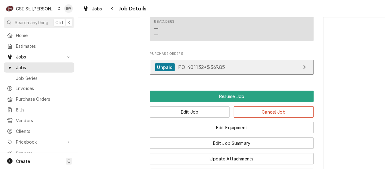
click at [194, 70] on span "PO-401132 • $369.85" at bounding box center [201, 67] width 47 height 6
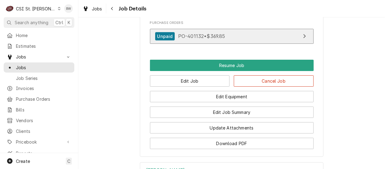
scroll to position [825, 0]
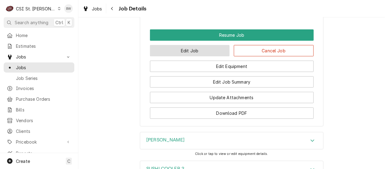
click at [185, 56] on button "Edit Job" at bounding box center [190, 50] width 80 height 11
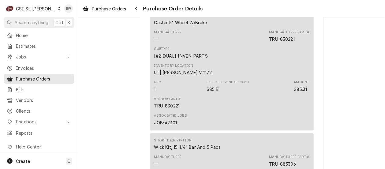
scroll to position [428, 0]
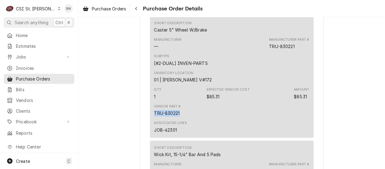
drag, startPoint x: 182, startPoint y: 127, endPoint x: 152, endPoint y: 128, distance: 29.7
click at [154, 119] on div "Vendor Part # TRU-830221" at bounding box center [231, 110] width 155 height 17
drag, startPoint x: 152, startPoint y: 128, endPoint x: 168, endPoint y: 127, distance: 15.9
copy div "TRU-830221"
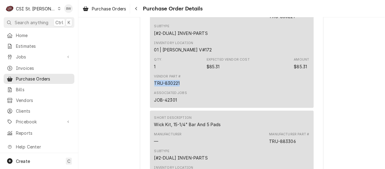
scroll to position [459, 0]
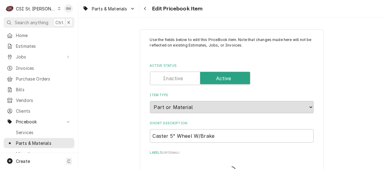
type textarea "x"
click at [231, 14] on div "Parts & Materials Edit Pricebook Item" at bounding box center [231, 8] width 306 height 17
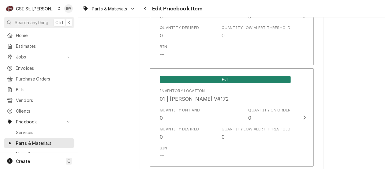
scroll to position [1625, 0]
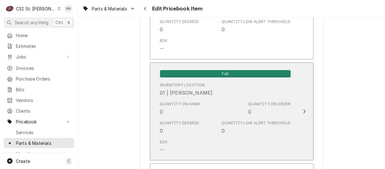
click at [175, 112] on div "Quantity on Hand 0" at bounding box center [180, 108] width 40 height 14
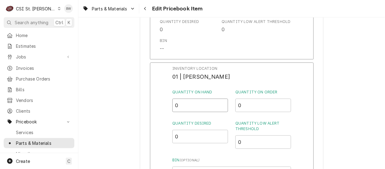
click at [168, 109] on div "Inventory Location 01 | [PERSON_NAME] Quantity on Hand 0 Quantity on Order 0 Qu…" at bounding box center [232, 141] width 164 height 159
type input "1"
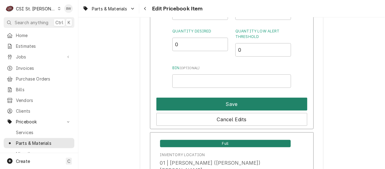
click at [204, 105] on button "Save" at bounding box center [231, 104] width 151 height 13
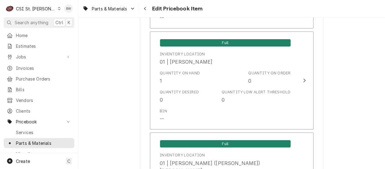
scroll to position [5295, 0]
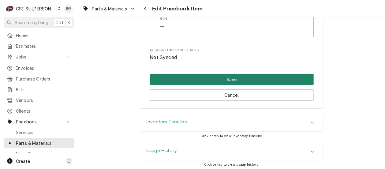
click at [199, 76] on button "Save" at bounding box center [232, 79] width 164 height 11
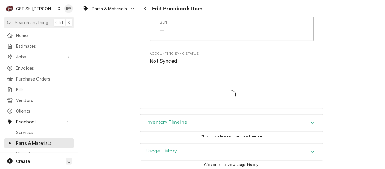
type textarea "x"
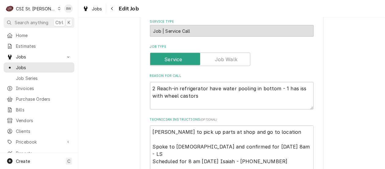
scroll to position [275, 0]
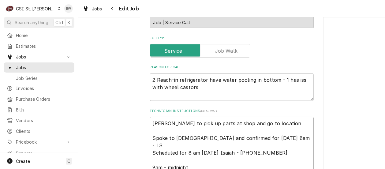
click at [150, 117] on textarea "[PERSON_NAME] to pick up parts at shop and go to location Spoke to [DEMOGRAPHIC…" at bounding box center [232, 149] width 164 height 64
type textarea "x"
type textarea "Cmatt to pick up parts at shop and go to location Spoke to [DEMOGRAPHIC_DATA] a…"
type textarea "x"
type textarea "Camatt to pick up parts at shop and go to location Spoke to [DEMOGRAPHIC_DATA] …"
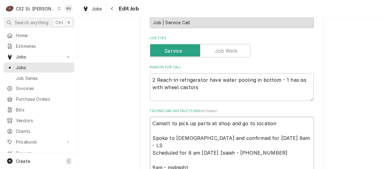
type textarea "x"
type textarea "Casmatt to pick up parts at shop and go to location Spoke to [DEMOGRAPHIC_DATA]…"
type textarea "x"
type textarea "Castmatt to pick up parts at shop and go to location Spoke to [DEMOGRAPHIC_DATA…"
type textarea "x"
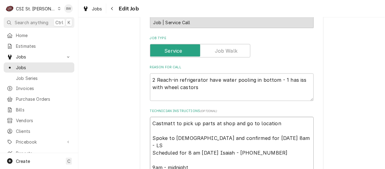
type textarea "Castomatt to pick up parts at shop and go to location Spoke to [DEMOGRAPHIC_DAT…"
type textarea "x"
type textarea "Castormatt to pick up parts at shop and go to location Spoke to [DEMOGRAPHIC_DA…"
type textarea "x"
type textarea "[PERSON_NAME] to pick up parts at shop and go to location Spoke to [DEMOGRAPHIC…"
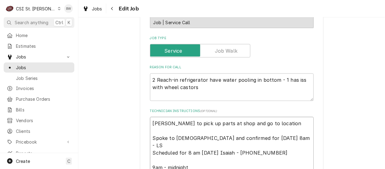
type textarea "x"
type textarea "Castor mmatt to pick up parts at shop and go to location Spoke to [DEMOGRAPHIC_…"
type textarea "x"
type textarea "Castor momatt to pick up parts at shop and go to location Spoke to [DEMOGRAPHIC…"
type textarea "x"
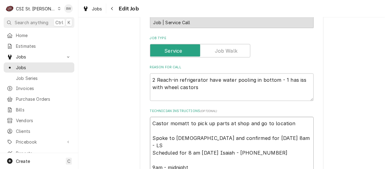
type textarea "Castor movmatt to pick up parts at shop and go to location Spoke to [DEMOGRAPHI…"
type textarea "x"
type textarea "Castor movematt to pick up parts at shop and go to location Spoke to [DEMOGRAPH…"
type textarea "x"
type textarea "[PERSON_NAME] movedmatt to pick up parts at shop and go to location Spoke to [D…"
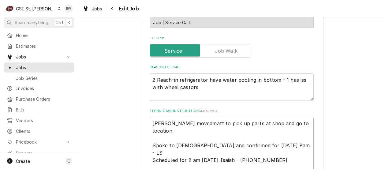
type textarea "x"
type textarea "[PERSON_NAME] moved [PERSON_NAME] to pick up parts at shop and go to location S…"
type textarea "x"
type textarea "[PERSON_NAME] moved tmatt to pick up parts at shop and go to location Spoke to …"
type textarea "x"
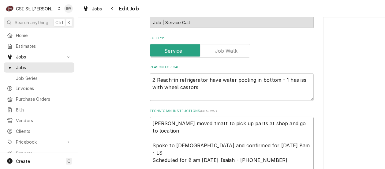
type textarea "[PERSON_NAME] moved tomatt to pick up parts at shop and go to location Spoke to…"
type textarea "x"
type textarea "[PERSON_NAME] moved to matt to pick up parts at shop and go to location Spoke t…"
type textarea "x"
type textarea "[PERSON_NAME] moved to [GEOGRAPHIC_DATA] to pick up parts at shop and go to loc…"
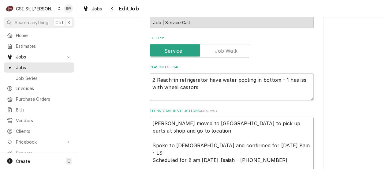
type textarea "x"
type textarea "[PERSON_NAME] moved to [GEOGRAPHIC_DATA] to pick up parts at shop and go to loc…"
type textarea "x"
type textarea "[PERSON_NAME] moved to [GEOGRAPHIC_DATA] to pick up parts at shop and go to loc…"
type textarea "x"
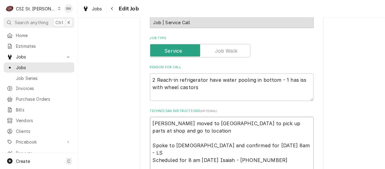
type textarea "[PERSON_NAME] moved to [GEOGRAPHIC_DATA] to pick up parts at shop and go to loc…"
type textarea "x"
type textarea "[PERSON_NAME] moved to [PERSON_NAME] [PERSON_NAME] to pick up parts at shop and…"
type textarea "x"
type textarea "[PERSON_NAME] moved to [PERSON_NAME] to pick up parts at shop and go to locatio…"
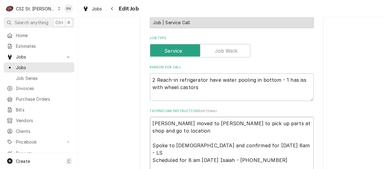
type textarea "x"
type textarea "[PERSON_NAME] moved to Matt onmatt to pick up parts at shop and go to location …"
type textarea "x"
type textarea "[PERSON_NAME] moved to Matt on matt to pick up parts at shop and go to location…"
type textarea "x"
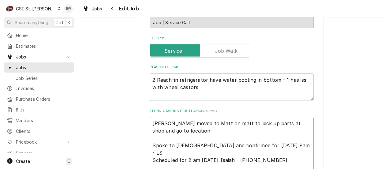
type textarea "[PERSON_NAME] moved to Matt on hmatt to pick up parts at shop and go to locatio…"
type textarea "x"
type textarea "[PERSON_NAME] moved to Matt on hismatt to pick up parts at shop and go to locat…"
type textarea "x"
type textarea "[PERSON_NAME] moved to [PERSON_NAME] on his matt to pick up parts at shop and g…"
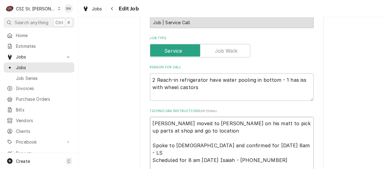
type textarea "x"
type textarea "[PERSON_NAME] moved to [PERSON_NAME] on his smatt to pick up parts at shop and …"
type textarea "x"
type textarea "Castor moved to Matt on his shlematt to pick up parts at shop and go to locatio…"
type textarea "x"
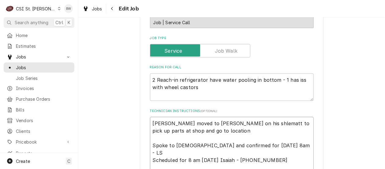
type textarea "Castor moved to Matt on his shlefmatt to pick up parts at shop and go to locati…"
type textarea "x"
type textarea "Castor moved to Matt on his shlematt to pick up parts at shop and go to locatio…"
type textarea "x"
type textarea "Castor moved to Matt on his shmatt to pick up parts at shop and go to location …"
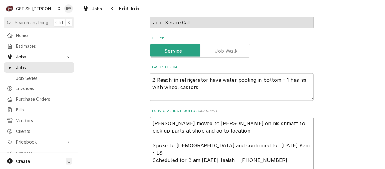
type textarea "x"
type textarea "Castor moved to Matt on his shematt to pick up parts at shop and go to location…"
type textarea "x"
type textarea "Castor moved to Matt on his shelmatt to pick up parts at shop and go to locatio…"
type textarea "x"
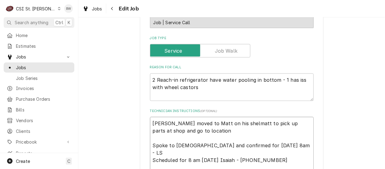
type textarea "Castor moved to Matt on his shelfmatt to pick up parts at shop and go to locati…"
type textarea "x"
type textarea "Castor moved to Matt on his shelf,matt to pick up parts at shop and go to locat…"
type textarea "x"
type textarea "Castor moved to Matt on his shelf, matt to pick up parts at shop and go to loca…"
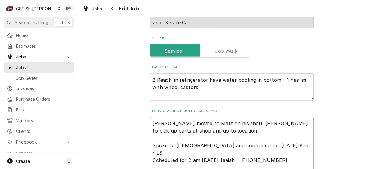
type textarea "x"
type textarea "Castor moved to Matt on his shelf, Tmatt to pick up parts at shop and go to loc…"
type textarea "x"
type textarea "Castor moved to Matt on his shelf, TRUmatt to pick up parts at shop and go to l…"
type textarea "x"
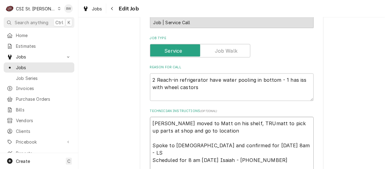
type textarea "Castor moved to Matt on his shelf, TRU-matt to pick up parts at shop and go to …"
type textarea "x"
type textarea "Castor moved to Matt on his shelf, TRU-8matt to pick up parts at shop and go to…"
type textarea "x"
type textarea "Castor moved to Matt on his shelf, TRU-83matt to pick up parts at shop and go t…"
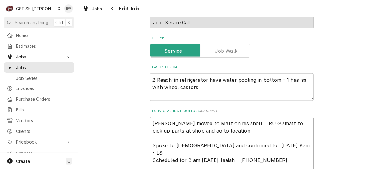
type textarea "x"
type textarea "Castor moved to Matt on his shelf, TRU-830matt to pick up parts at shop and go …"
type textarea "x"
type textarea "Castor moved to Matt on his shelf, TRU-8302matt to pick up parts at shop and go…"
type textarea "x"
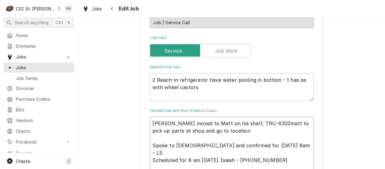
type textarea "Castor moved to Matt on his shelf, TRU-83022matt to pick up parts at shop and g…"
type textarea "x"
type textarea "Castor moved to Matt on his shelf, TRU-830221matt to pick up parts at shop and …"
type textarea "x"
type textarea "Castor moved to Matt on his shelf, TRU-830221 matt to pick up parts at shop and…"
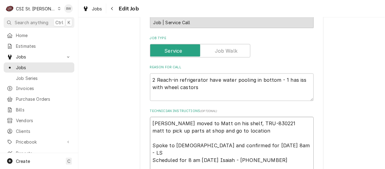
type textarea "x"
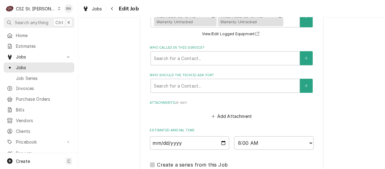
scroll to position [636, 0]
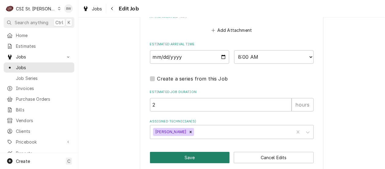
type textarea "Castor moved to Matt on his shelf, TRU-830221 matt to pick up parts at shop and…"
click at [172, 152] on button "Save" at bounding box center [190, 157] width 80 height 11
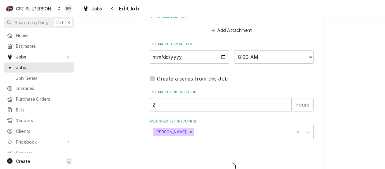
scroll to position [646, 0]
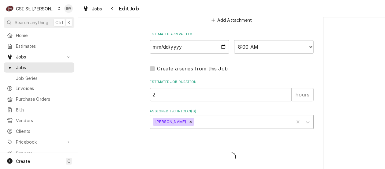
type textarea "x"
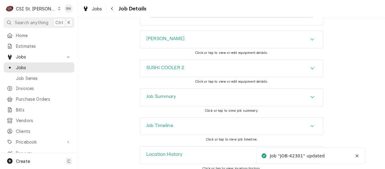
scroll to position [916, 0]
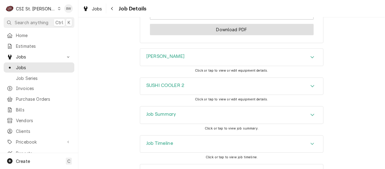
click at [232, 35] on button "Download PDF" at bounding box center [232, 29] width 164 height 11
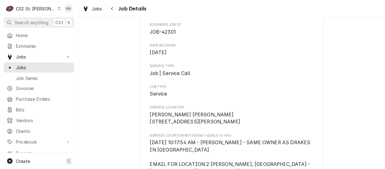
scroll to position [0, 0]
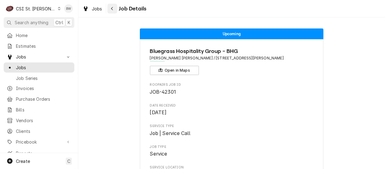
click at [113, 6] on icon "Navigate back" at bounding box center [112, 8] width 3 height 4
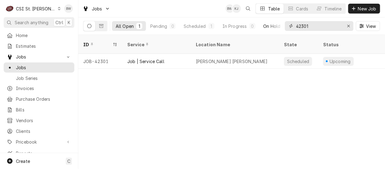
drag, startPoint x: 316, startPoint y: 25, endPoint x: 275, endPoint y: 25, distance: 40.4
click at [275, 25] on div "All Open 1 Pending 0 Scheduled 1 In Progress 0 On Hold 0 Completed 0 42301 View" at bounding box center [231, 25] width 297 height 17
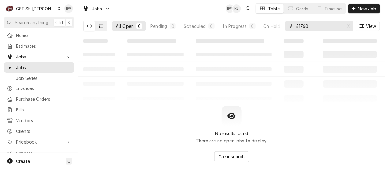
type input "41760"
click at [101, 28] on icon "Dynamic Content Wrapper" at bounding box center [101, 26] width 4 height 4
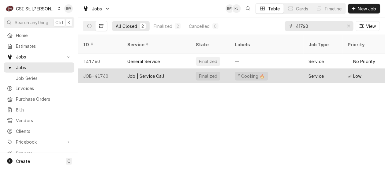
click at [106, 68] on div "JOB-41760" at bounding box center [100, 75] width 44 height 15
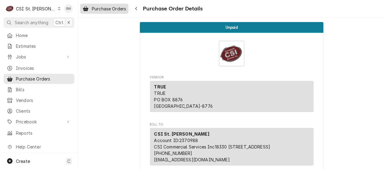
scroll to position [459, 0]
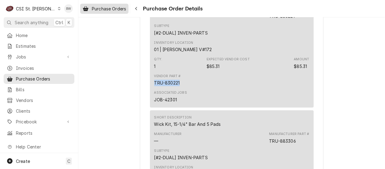
click at [123, 10] on span "Purchase Orders" at bounding box center [109, 9] width 34 height 6
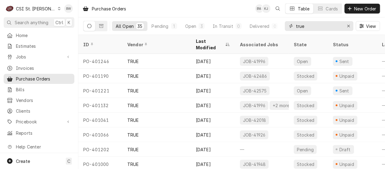
drag, startPoint x: 312, startPoint y: 28, endPoint x: 284, endPoint y: 28, distance: 28.4
click at [284, 28] on div "All Open 35 Pending 1 Open 3 In Transit 0 Delivered 0 Stocked 31 true View" at bounding box center [231, 25] width 297 height 17
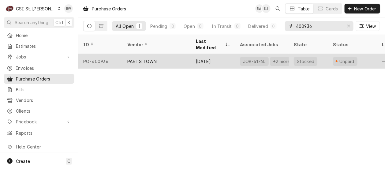
type input "400936"
click at [110, 54] on div "PO-400936" at bounding box center [100, 61] width 44 height 15
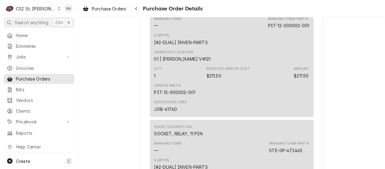
scroll to position [428, 0]
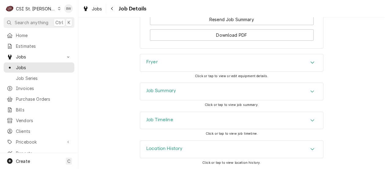
scroll to position [900, 0]
click at [149, 92] on h3 "Job Summary" at bounding box center [161, 91] width 30 height 6
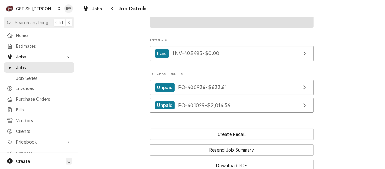
scroll to position [747, 0]
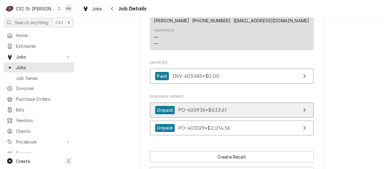
click at [189, 111] on span "PO-400936 • $633.61" at bounding box center [202, 110] width 49 height 6
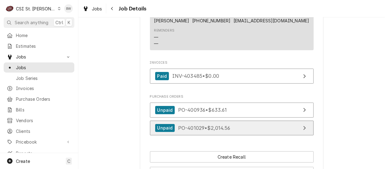
click at [190, 127] on span "PO-401029 • $2,014.56" at bounding box center [204, 127] width 52 height 6
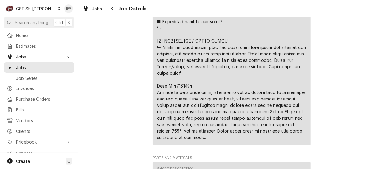
scroll to position [1579, 0]
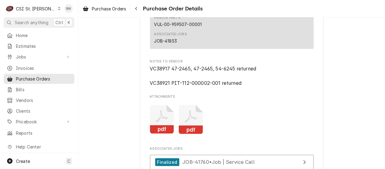
scroll to position [1009, 0]
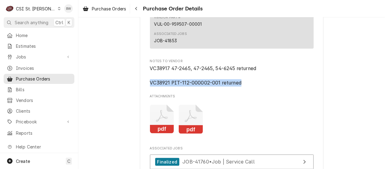
drag, startPoint x: 239, startPoint y: 101, endPoint x: 147, endPoint y: 102, distance: 91.4
click at [150, 86] on span "VC38917 47-2465, 47-2465, 54-6245 returned VC38921 PIT-112-000002-001 returned" at bounding box center [203, 75] width 106 height 20
drag, startPoint x: 147, startPoint y: 102, endPoint x: 156, endPoint y: 102, distance: 8.3
copy span "VC38921 PIT-112-000002-001 returned"
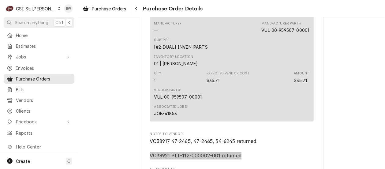
scroll to position [795, 0]
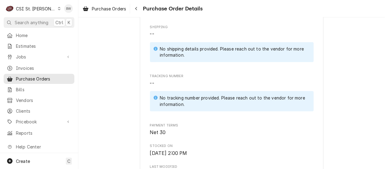
scroll to position [228, 0]
